Goal: Task Accomplishment & Management: Manage account settings

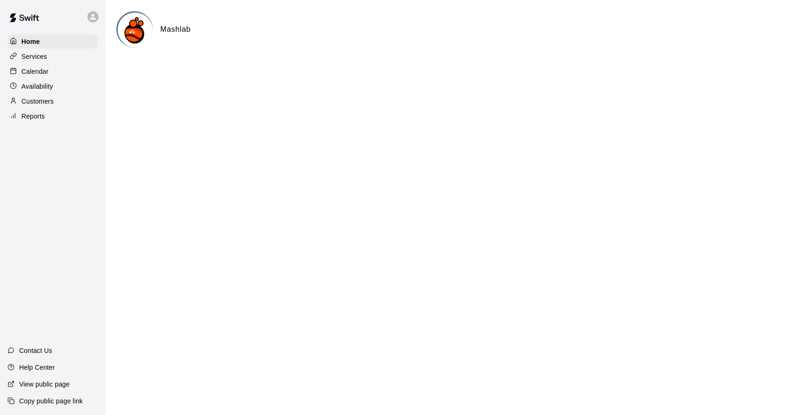
click at [47, 90] on p "Availability" at bounding box center [37, 86] width 32 height 9
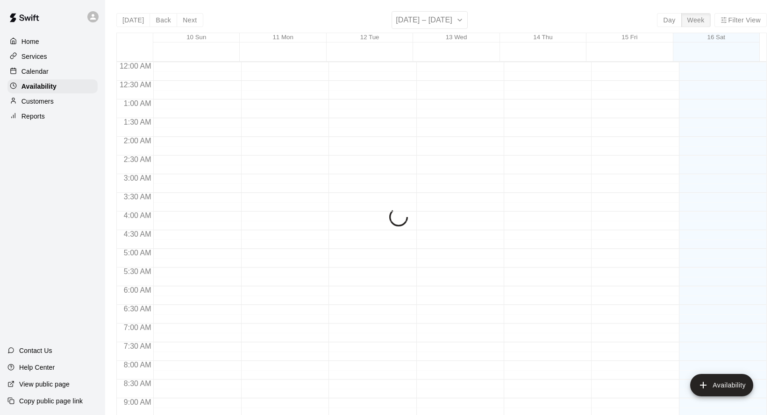
scroll to position [499, 0]
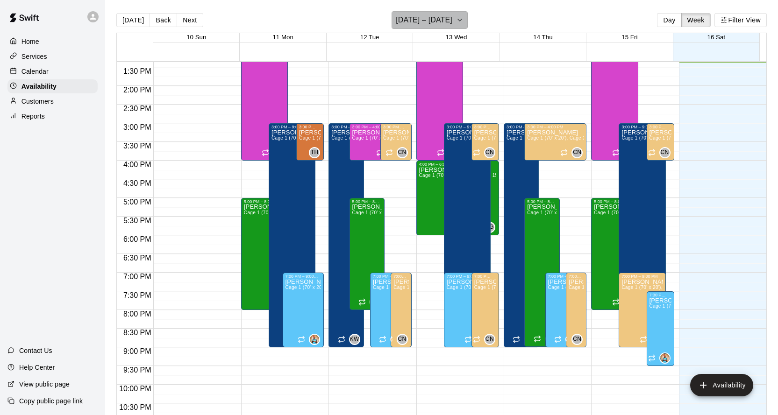
click at [448, 18] on button "[DATE] – [DATE]" at bounding box center [429, 20] width 76 height 18
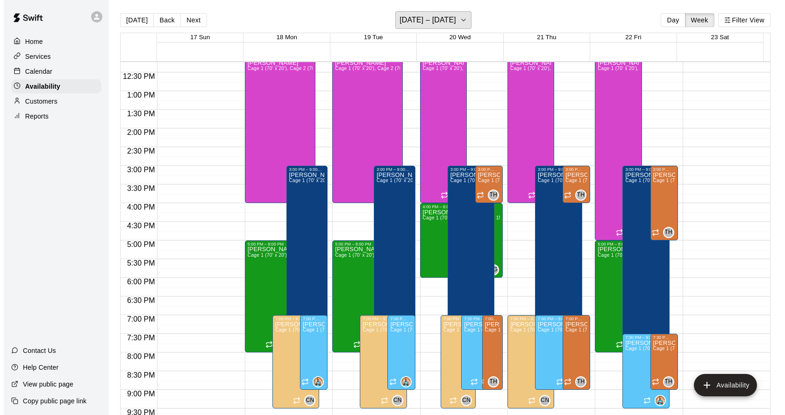
scroll to position [440, 0]
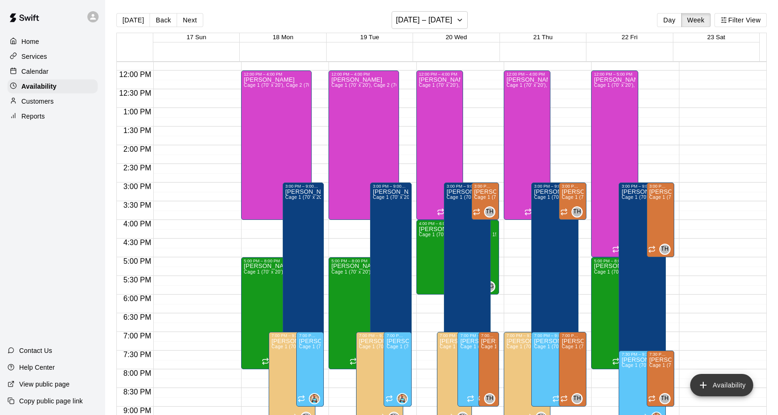
click at [726, 384] on button "Availability" at bounding box center [721, 385] width 63 height 22
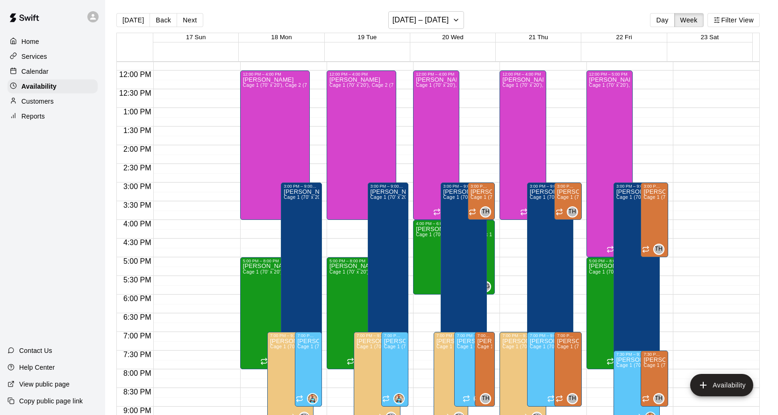
type input "**********"
type input "********"
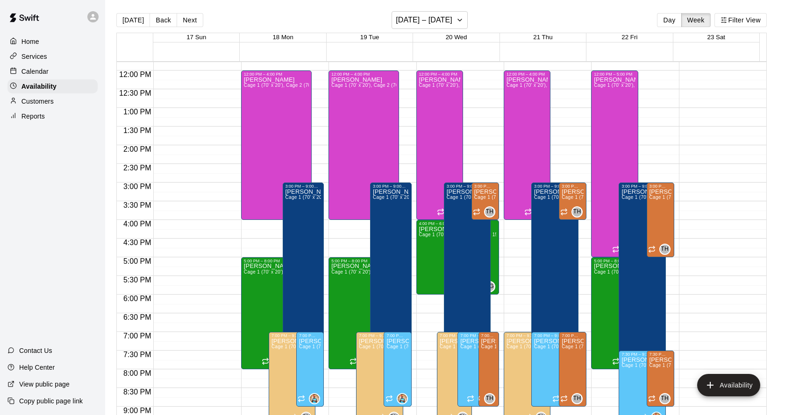
click at [366, 137] on li "03" at bounding box center [371, 132] width 11 height 8
type input "********"
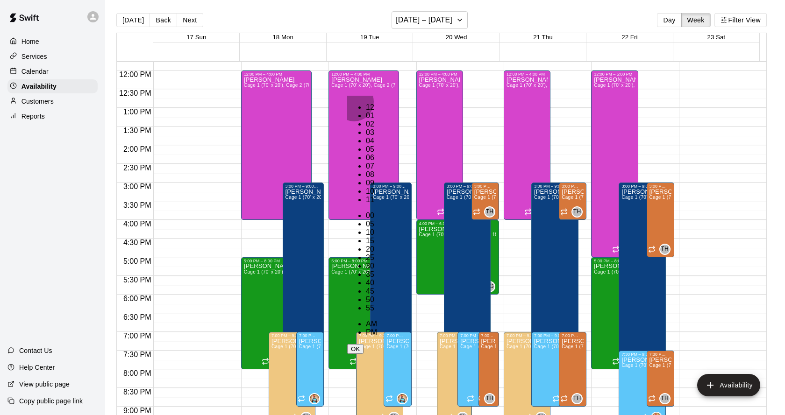
scroll to position [55, 0]
drag, startPoint x: 498, startPoint y: 82, endPoint x: 520, endPoint y: 85, distance: 23.1
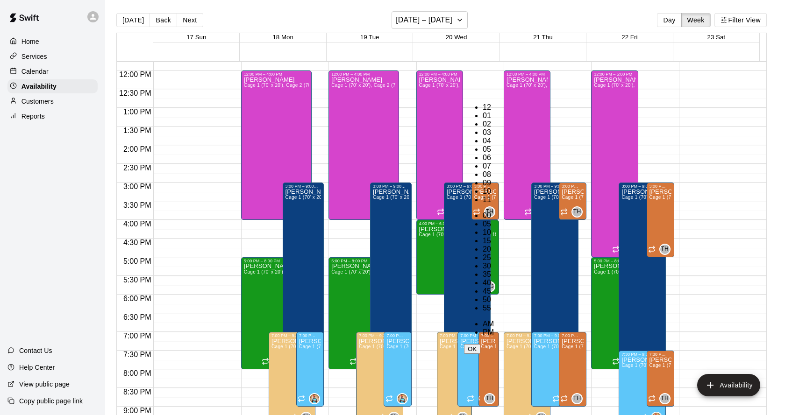
scroll to position [17, 0]
click at [483, 137] on li "04" at bounding box center [488, 141] width 11 height 8
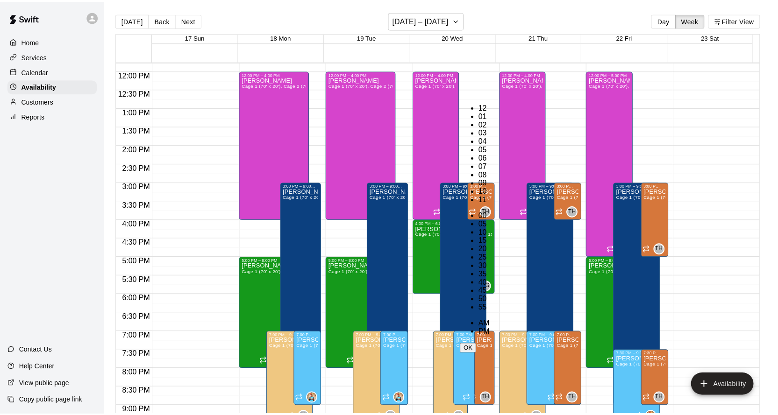
scroll to position [0, 0]
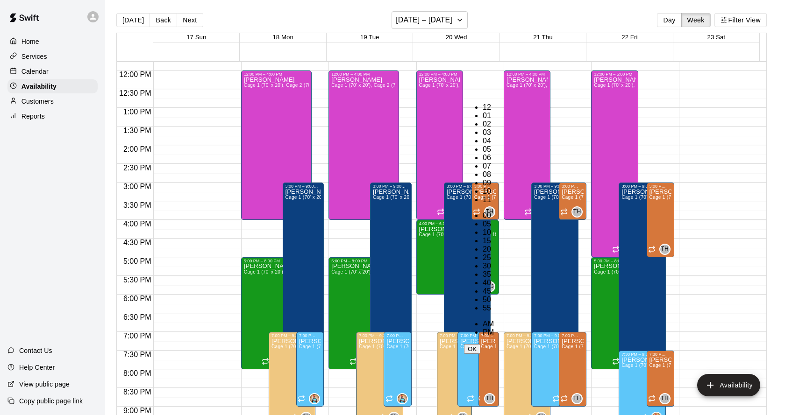
click at [494, 212] on li "00" at bounding box center [488, 216] width 11 height 8
type input "********"
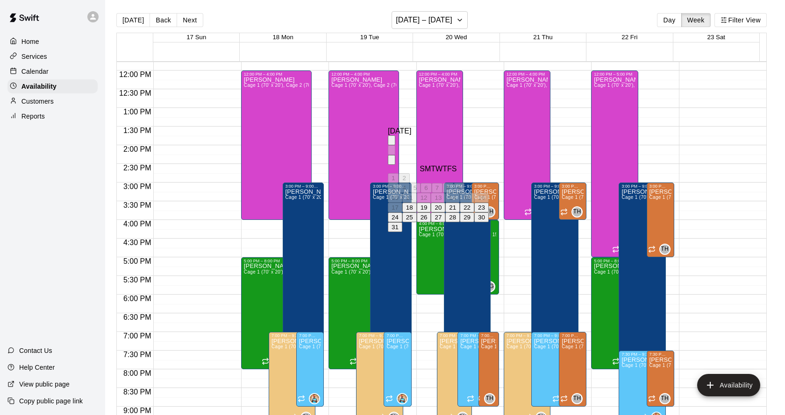
click at [460, 213] on button "21" at bounding box center [452, 208] width 14 height 10
type input "**********"
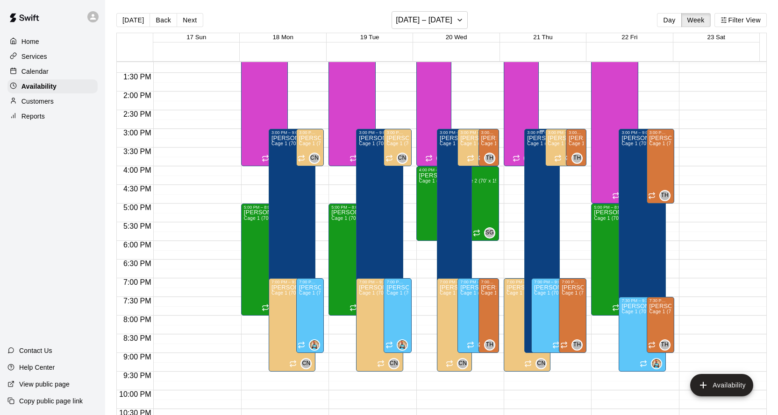
scroll to position [487, 0]
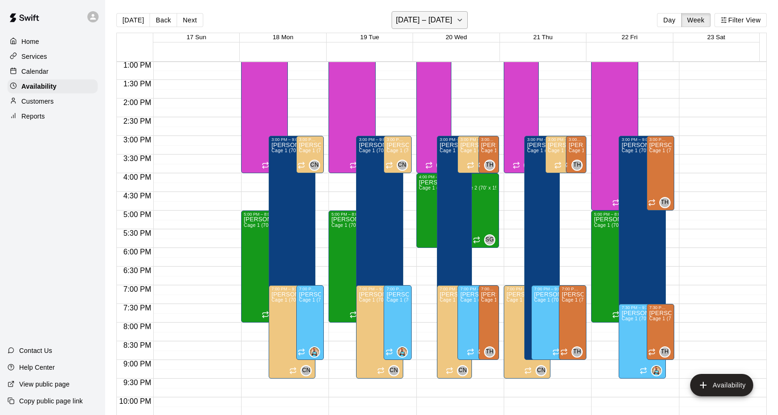
click at [424, 21] on h6 "[DATE] – [DATE]" at bounding box center [424, 20] width 57 height 13
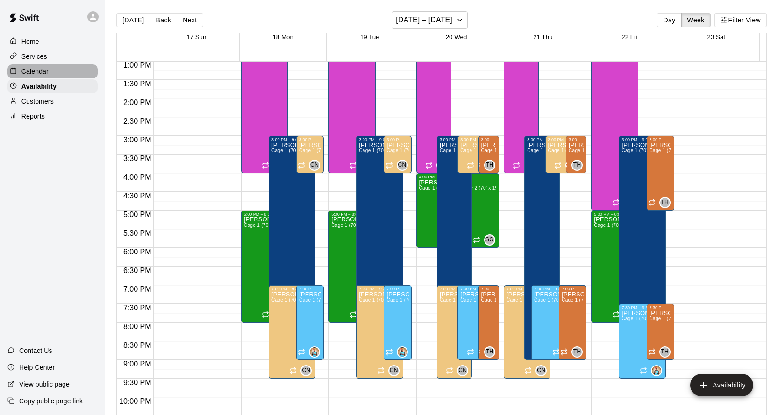
click at [61, 73] on div "Calendar" at bounding box center [52, 71] width 90 height 14
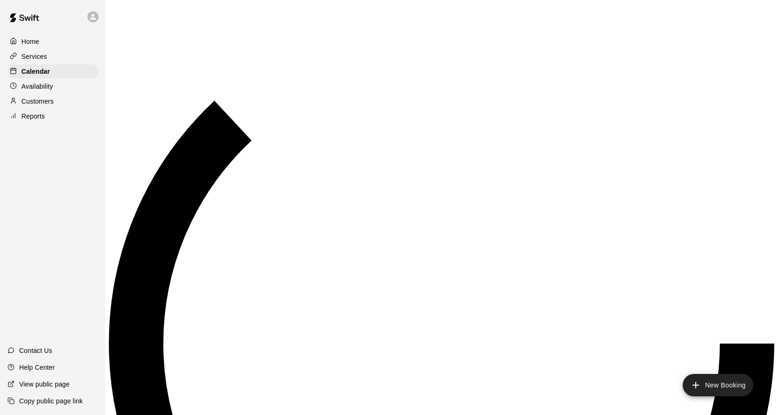
scroll to position [501, 0]
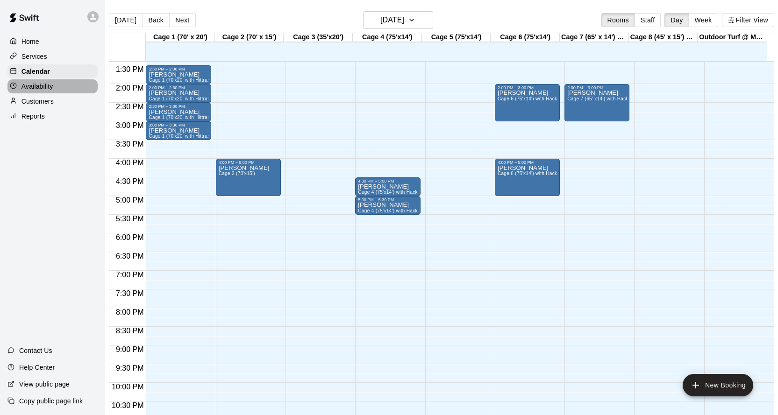
click at [63, 86] on div "Availability" at bounding box center [52, 86] width 90 height 14
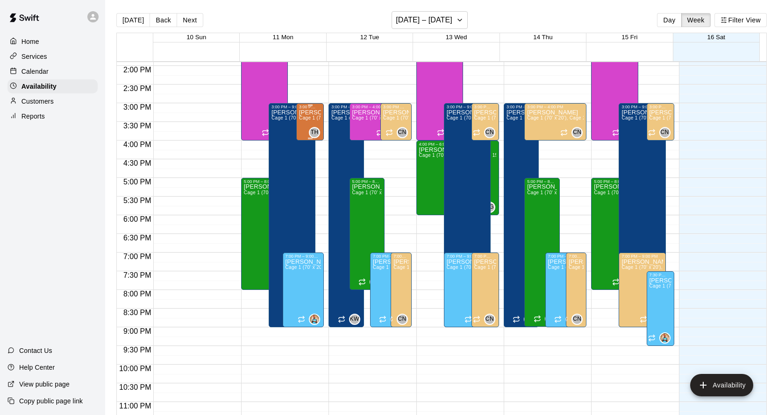
scroll to position [487, 0]
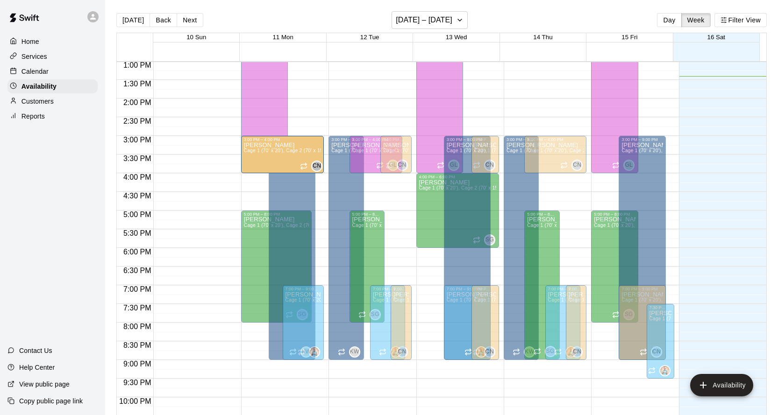
drag, startPoint x: 657, startPoint y: 147, endPoint x: 298, endPoint y: 152, distance: 359.3
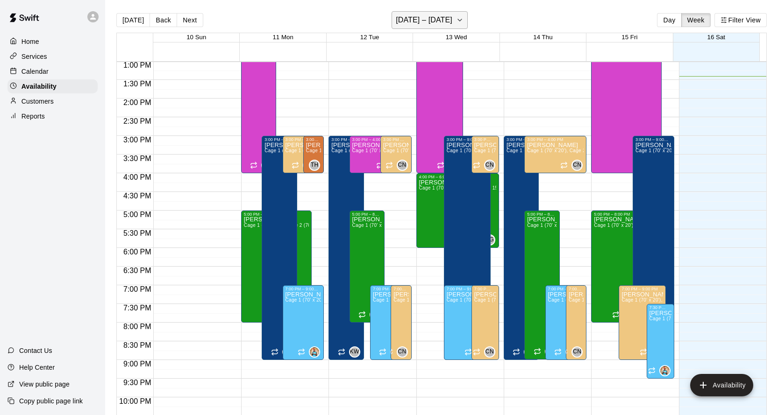
click at [422, 23] on h6 "[DATE] – [DATE]" at bounding box center [424, 20] width 57 height 13
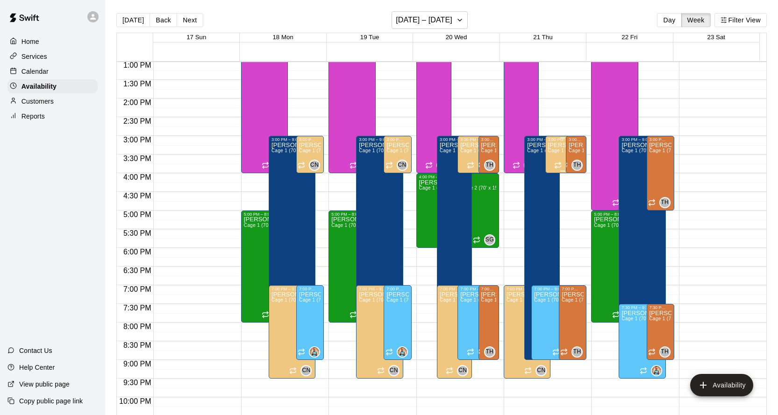
click at [551, 152] on span "Cage 1 (70' x 20'), Cage 2 (70' x 15'), Cage 4 (75'x14'), Cage 5 (75'x14') , Ca…" at bounding box center [648, 150] width 201 height 5
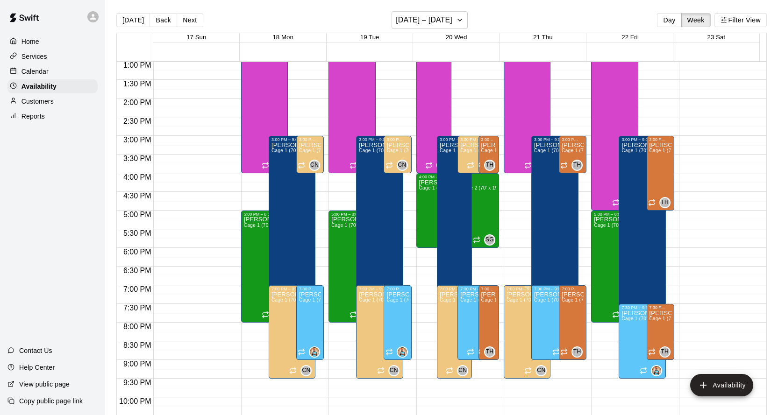
click at [510, 303] on span "Cage 1 (70' x 20'), Cage 2 (70' x 15'), Cage 4 (75'x14'), Cage 5 (75'x14') , Ca…" at bounding box center [606, 300] width 201 height 5
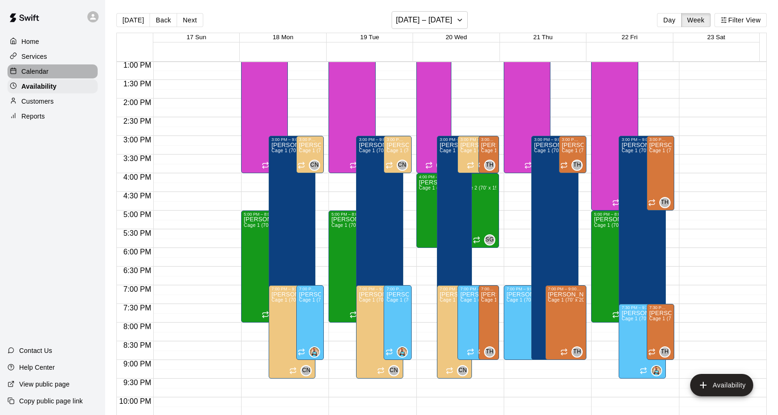
click at [45, 70] on p "Calendar" at bounding box center [34, 71] width 27 height 9
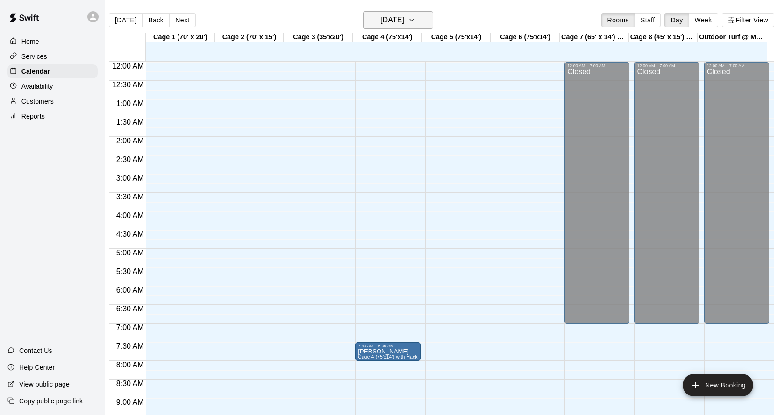
click at [387, 13] on button "[DATE]" at bounding box center [398, 20] width 70 height 18
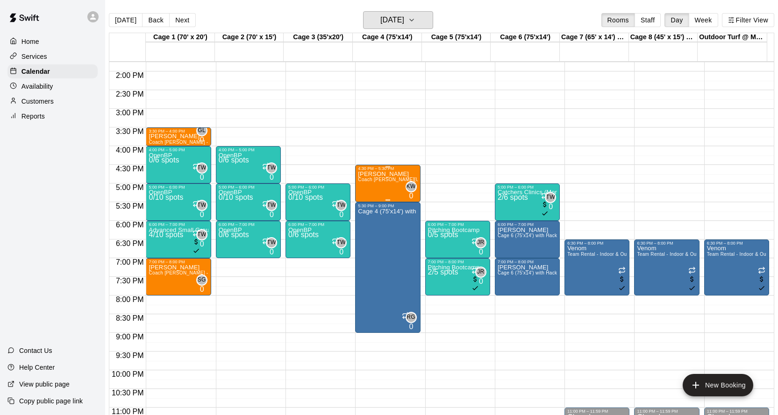
scroll to position [534, 0]
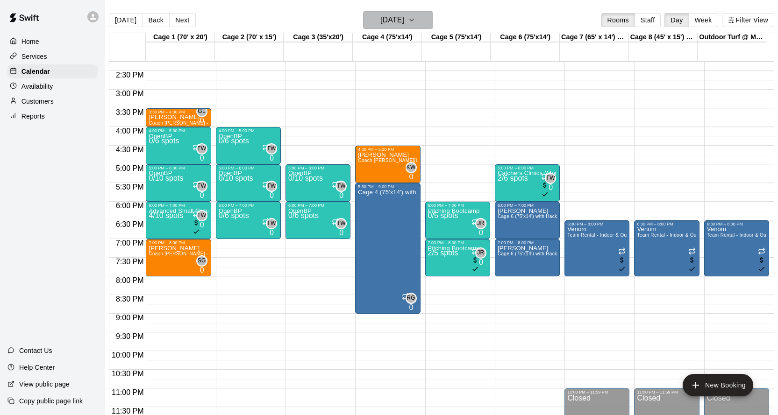
click at [392, 23] on h6 "[DATE]" at bounding box center [392, 20] width 24 height 13
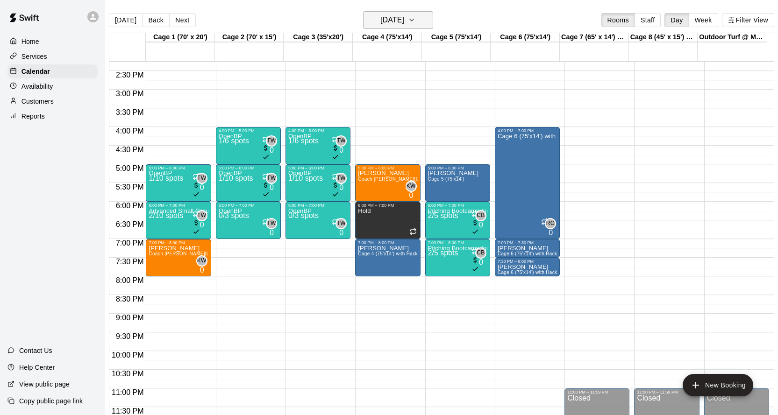
click at [399, 20] on h6 "[DATE]" at bounding box center [392, 20] width 24 height 13
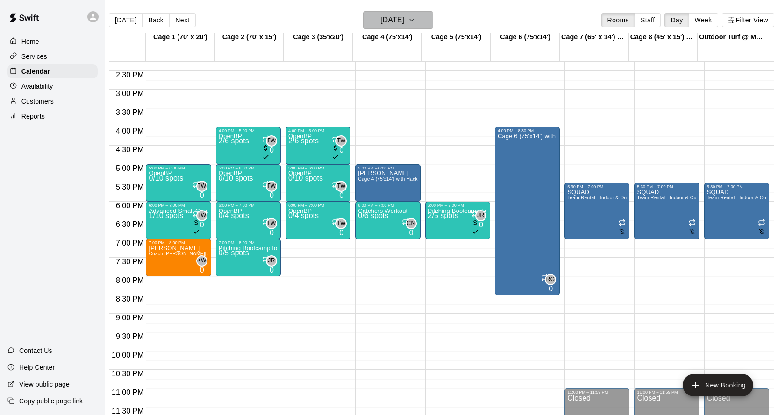
click at [382, 15] on h6 "[DATE]" at bounding box center [392, 20] width 24 height 13
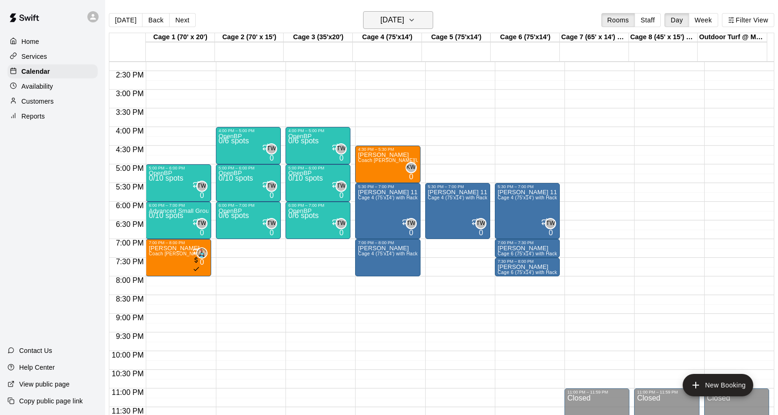
click at [404, 20] on h6 "[DATE]" at bounding box center [392, 20] width 24 height 13
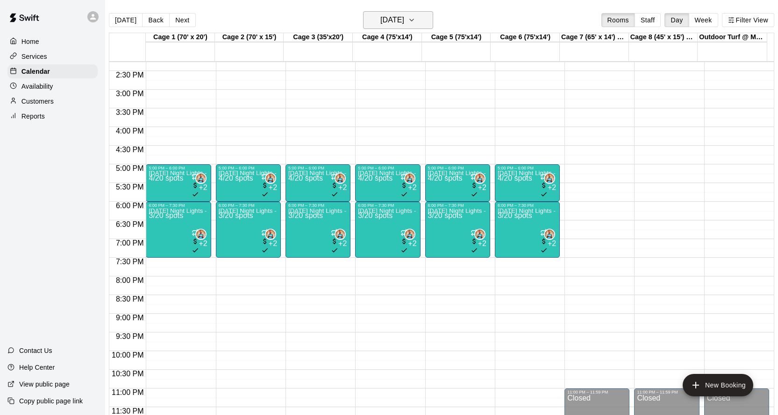
click at [399, 14] on h6 "[DATE]" at bounding box center [392, 20] width 24 height 13
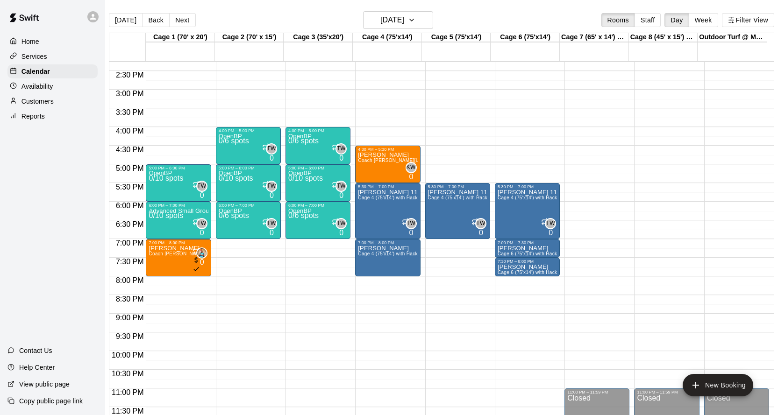
click at [402, 9] on main "[DATE] Back [DATE][DATE] Rooms Staff Day Week Filter View Cage 1 (70' x 20') 21…" at bounding box center [441, 215] width 673 height 430
click at [403, 21] on h6 "[DATE]" at bounding box center [392, 20] width 24 height 13
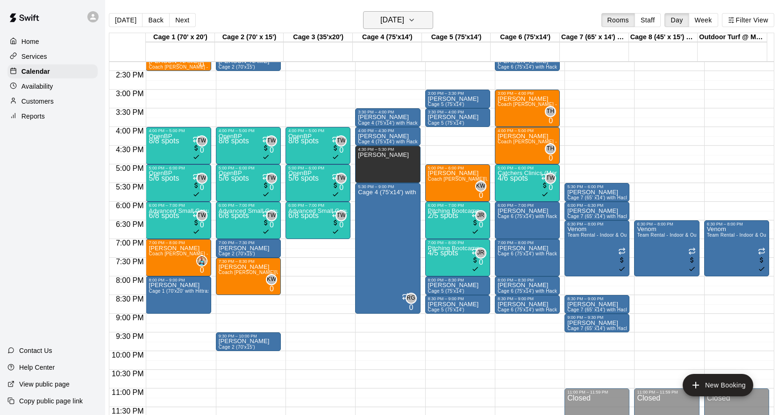
click at [391, 26] on h6 "[DATE]" at bounding box center [392, 20] width 24 height 13
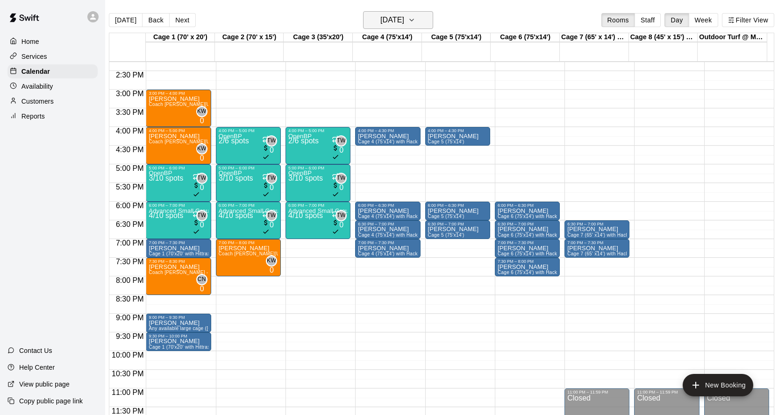
click at [386, 18] on h6 "[DATE]" at bounding box center [392, 20] width 24 height 13
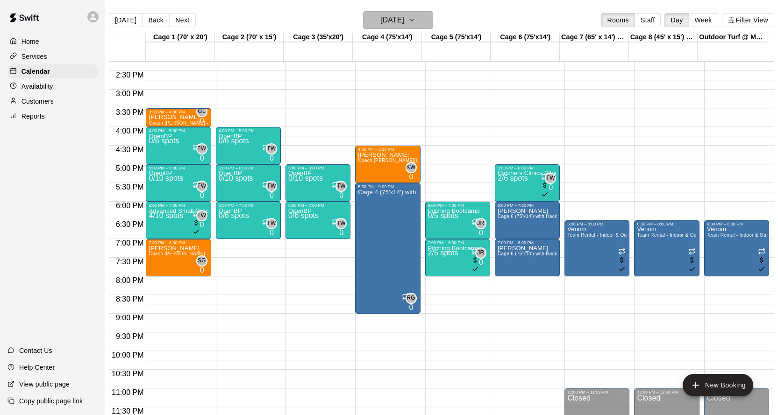
click at [401, 21] on h6 "[DATE]" at bounding box center [392, 20] width 24 height 13
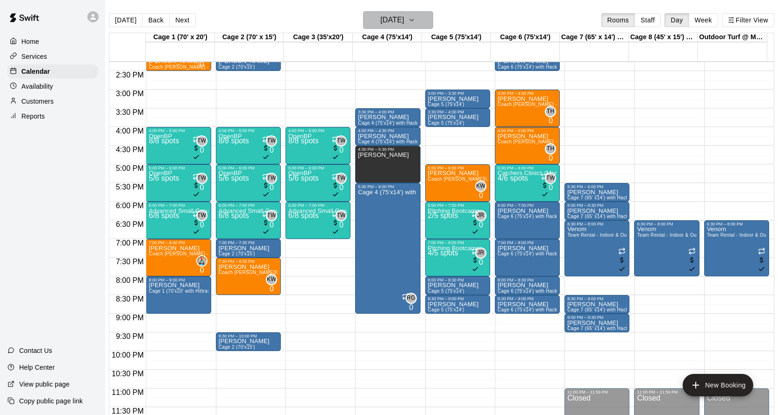
click at [397, 16] on h6 "[DATE]" at bounding box center [392, 20] width 24 height 13
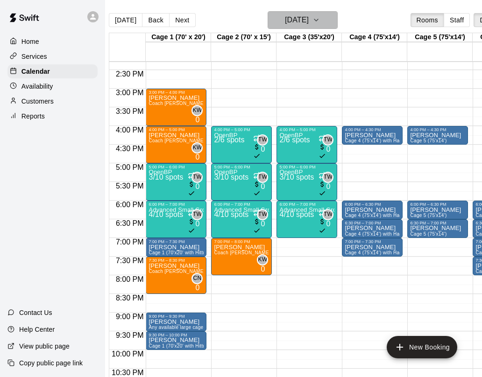
click at [285, 24] on h6 "[DATE]" at bounding box center [297, 20] width 24 height 13
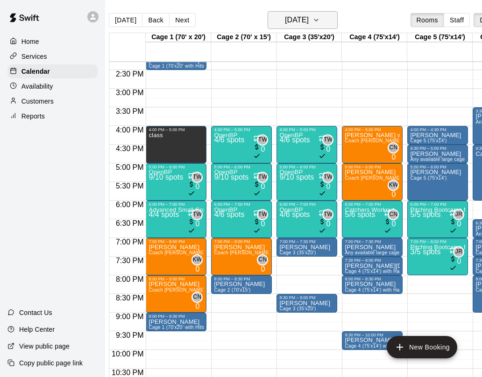
click at [285, 21] on h6 "[DATE]" at bounding box center [297, 20] width 24 height 13
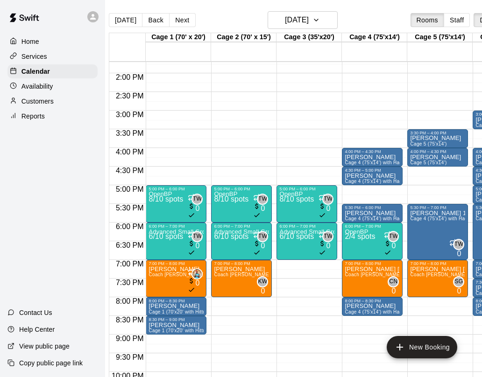
scroll to position [525, 0]
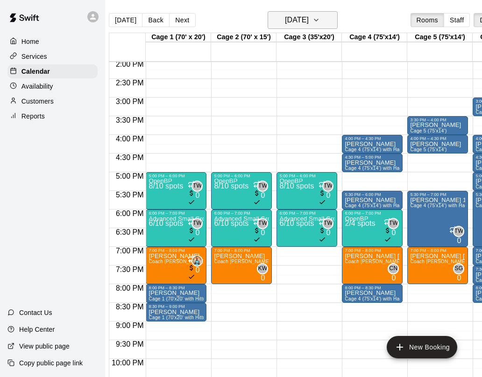
click at [289, 19] on h6 "[DATE]" at bounding box center [297, 20] width 24 height 13
